Goal: Use online tool/utility

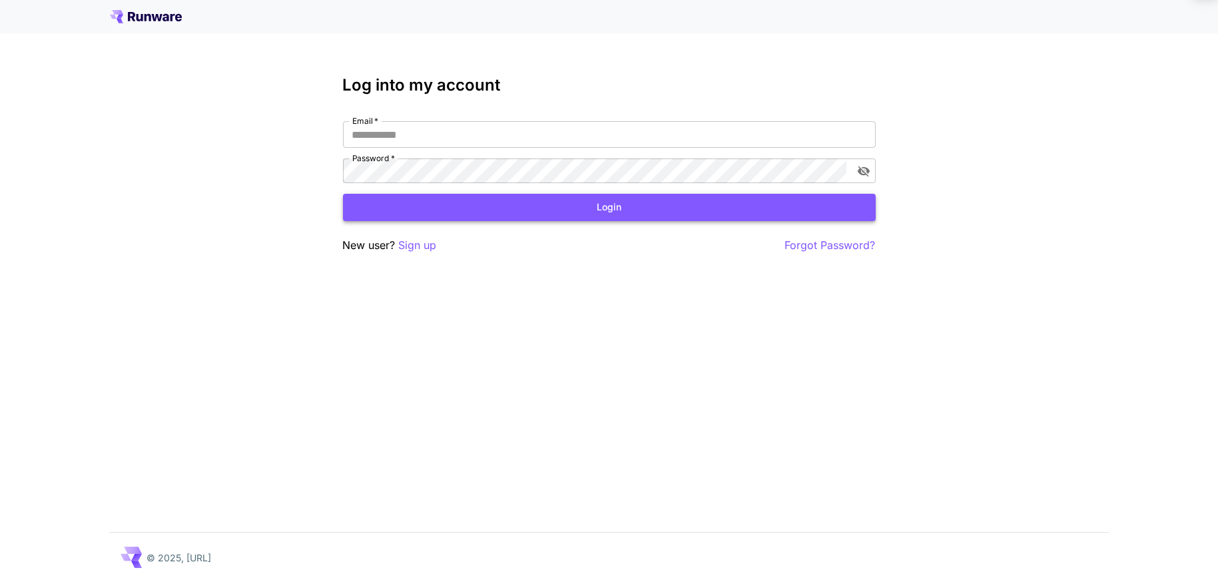
type input "**********"
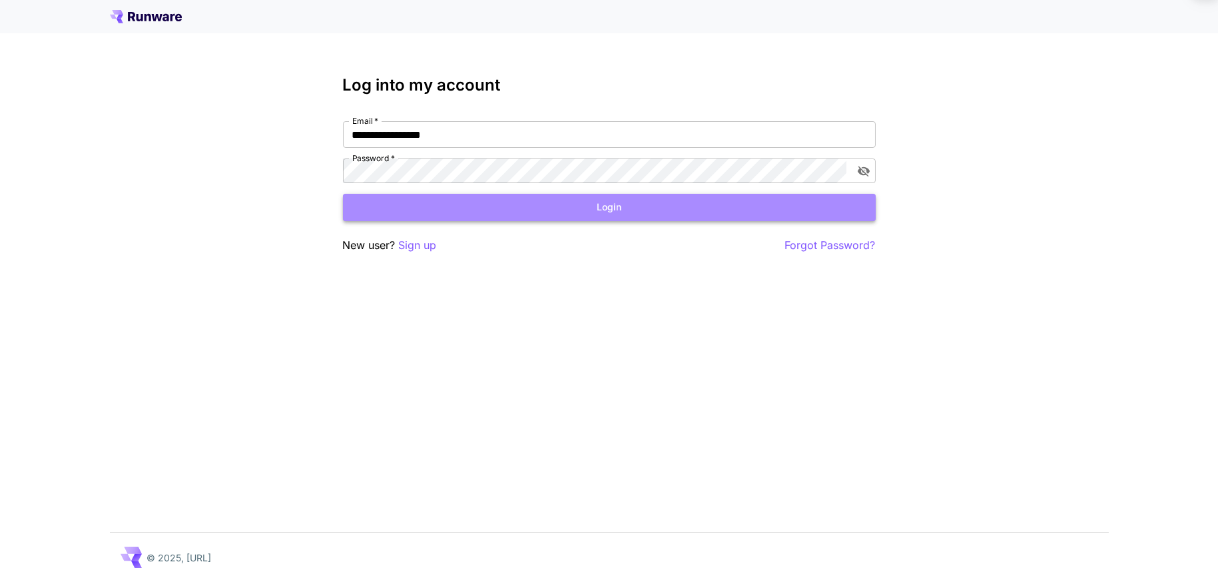
click at [620, 194] on button "Login" at bounding box center [609, 207] width 533 height 27
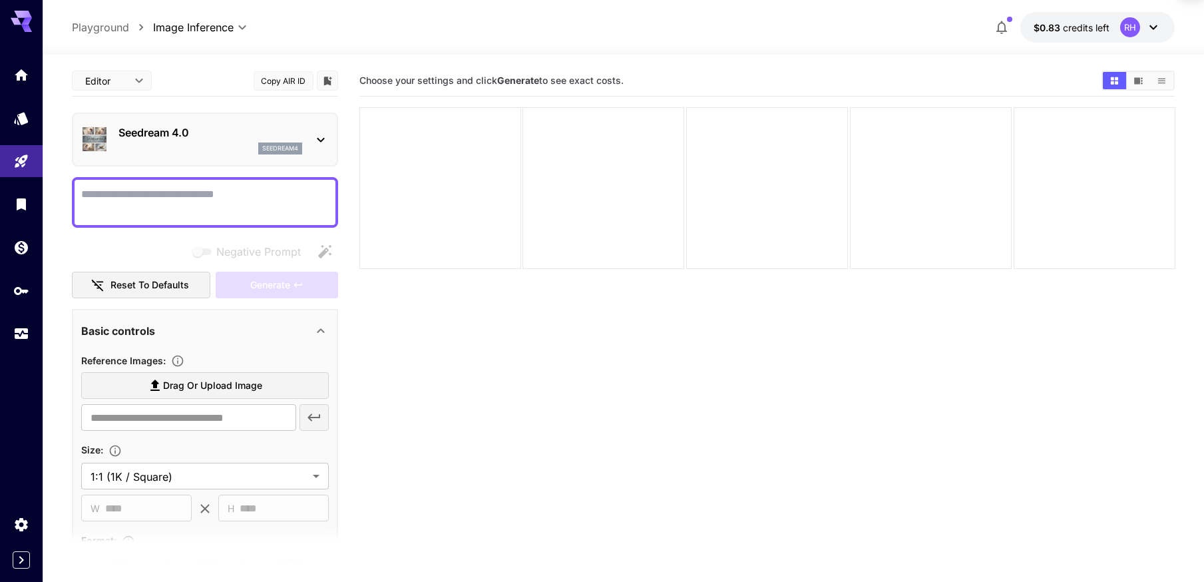
click at [158, 124] on p "Seedream 4.0" at bounding box center [211, 132] width 184 height 16
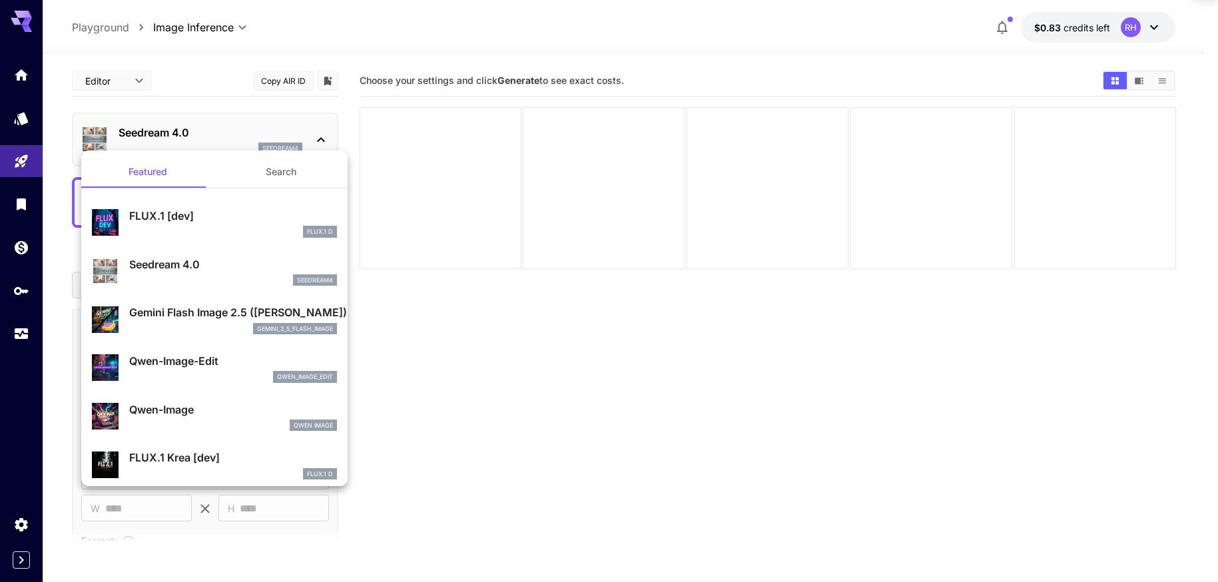
click at [585, 178] on div at bounding box center [609, 291] width 1218 height 582
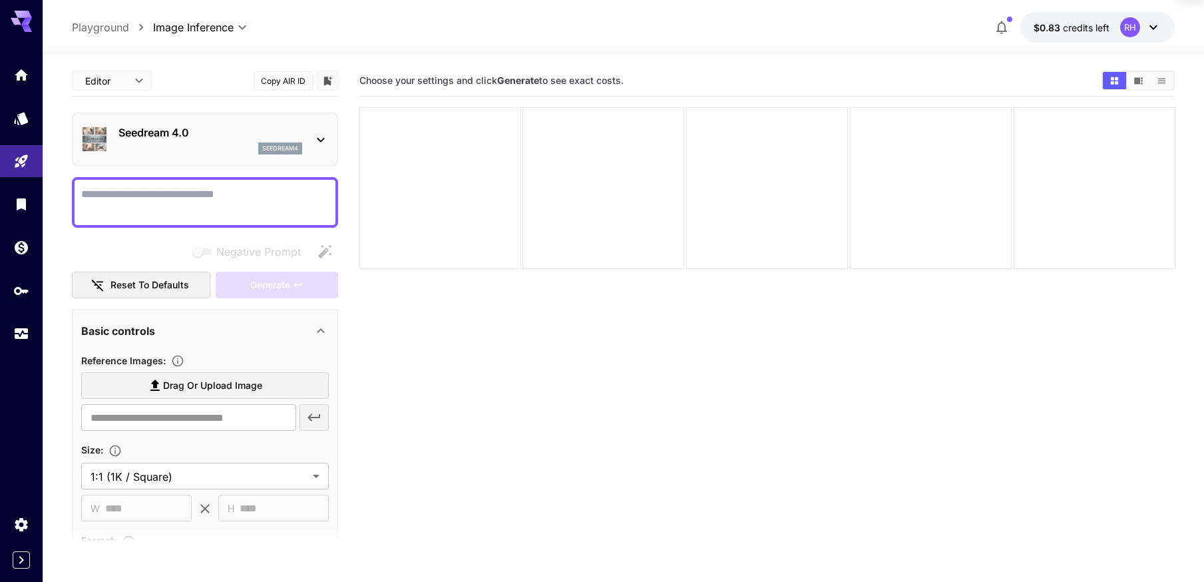
click at [454, 150] on div at bounding box center [441, 188] width 162 height 162
click at [461, 132] on div at bounding box center [441, 188] width 162 height 162
click at [1136, 77] on icon "Show media in video view" at bounding box center [1139, 80] width 9 height 7
click at [1164, 78] on icon "Show media in list view" at bounding box center [1161, 80] width 7 height 5
click at [200, 15] on div "**********" at bounding box center [624, 27] width 1104 height 31
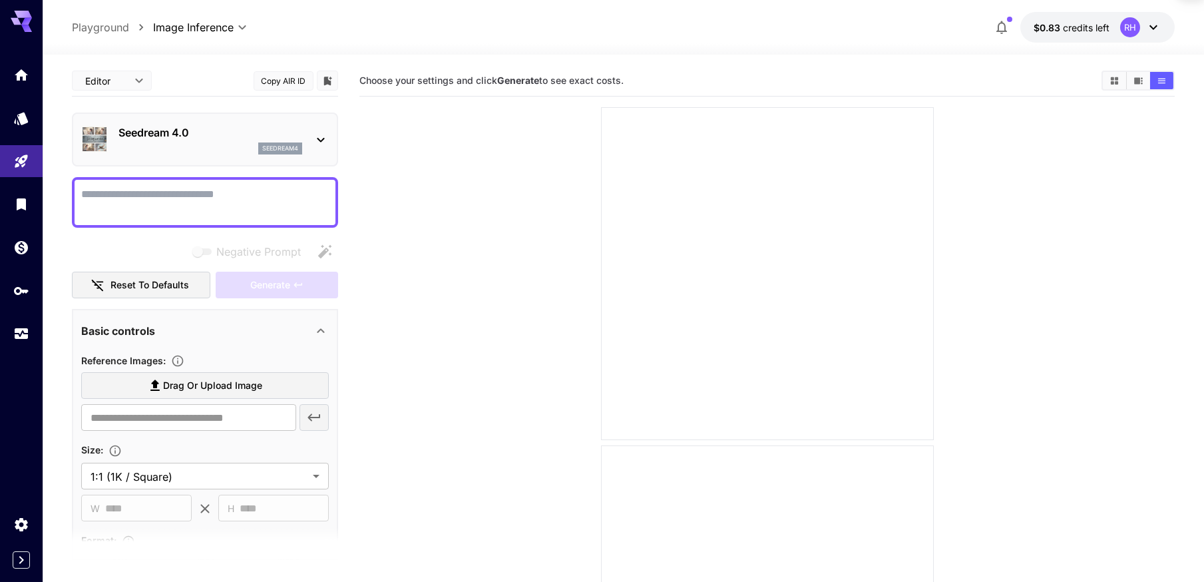
click at [93, 23] on p "Playground" at bounding box center [100, 27] width 57 height 16
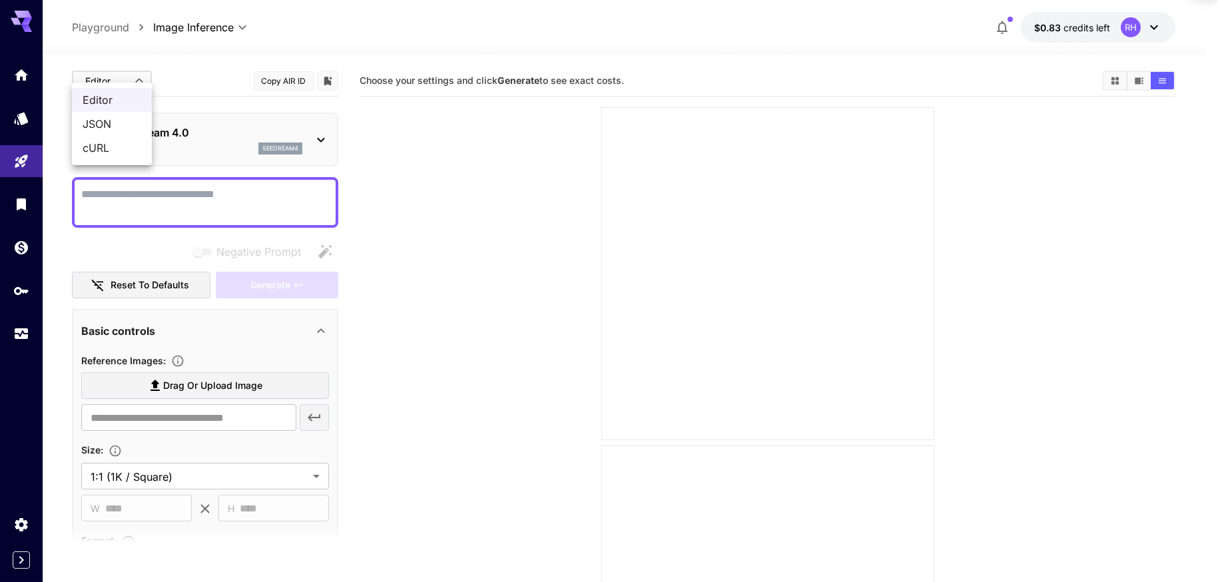
click at [309, 29] on div at bounding box center [609, 291] width 1218 height 582
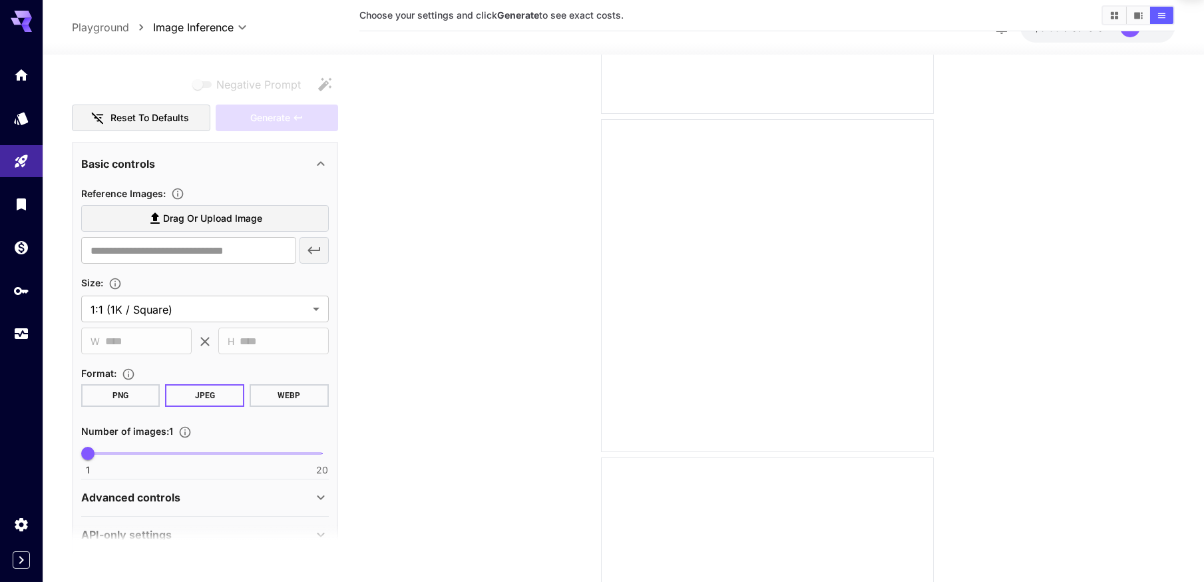
scroll to position [333, 0]
click at [19, 71] on icon "Home" at bounding box center [22, 71] width 13 height 11
